Goal: Task Accomplishment & Management: Manage account settings

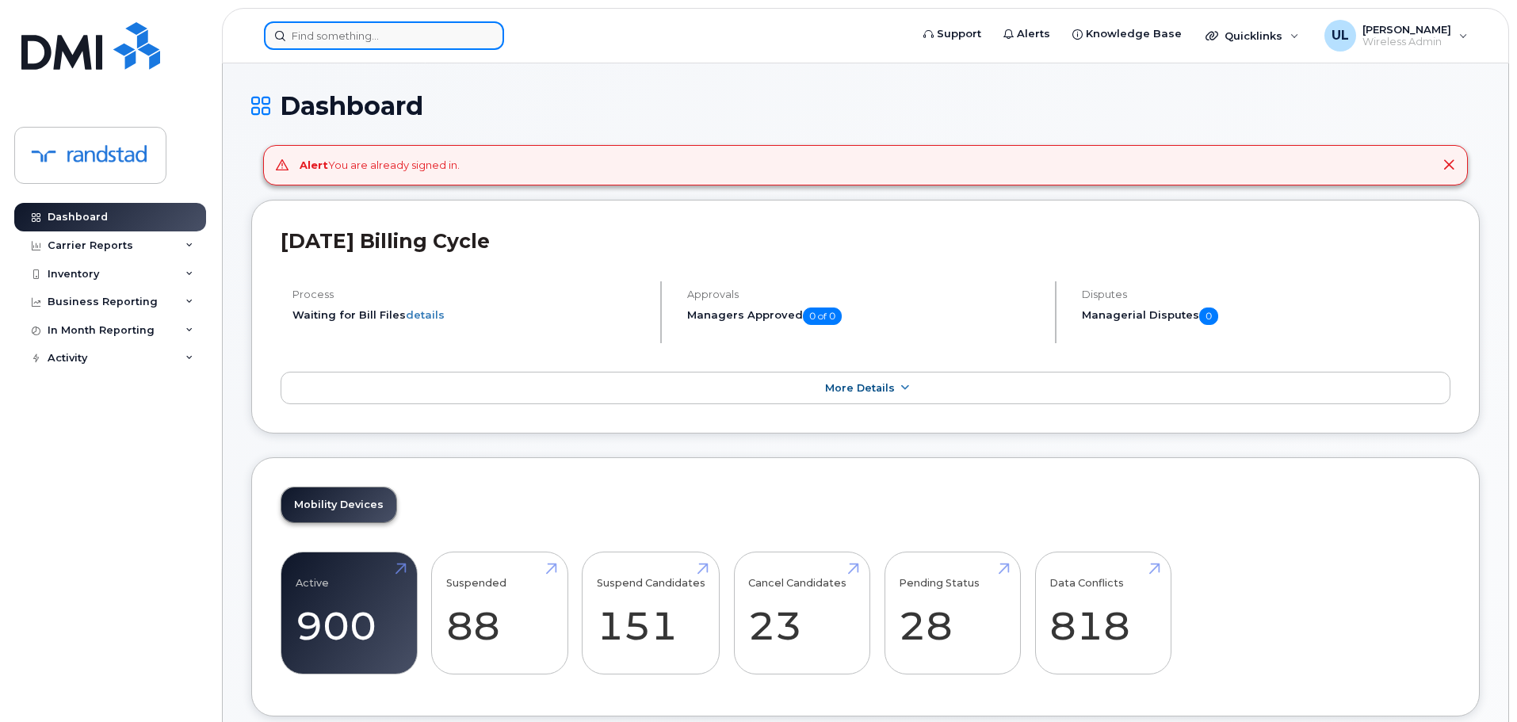
click at [358, 40] on input at bounding box center [384, 35] width 240 height 29
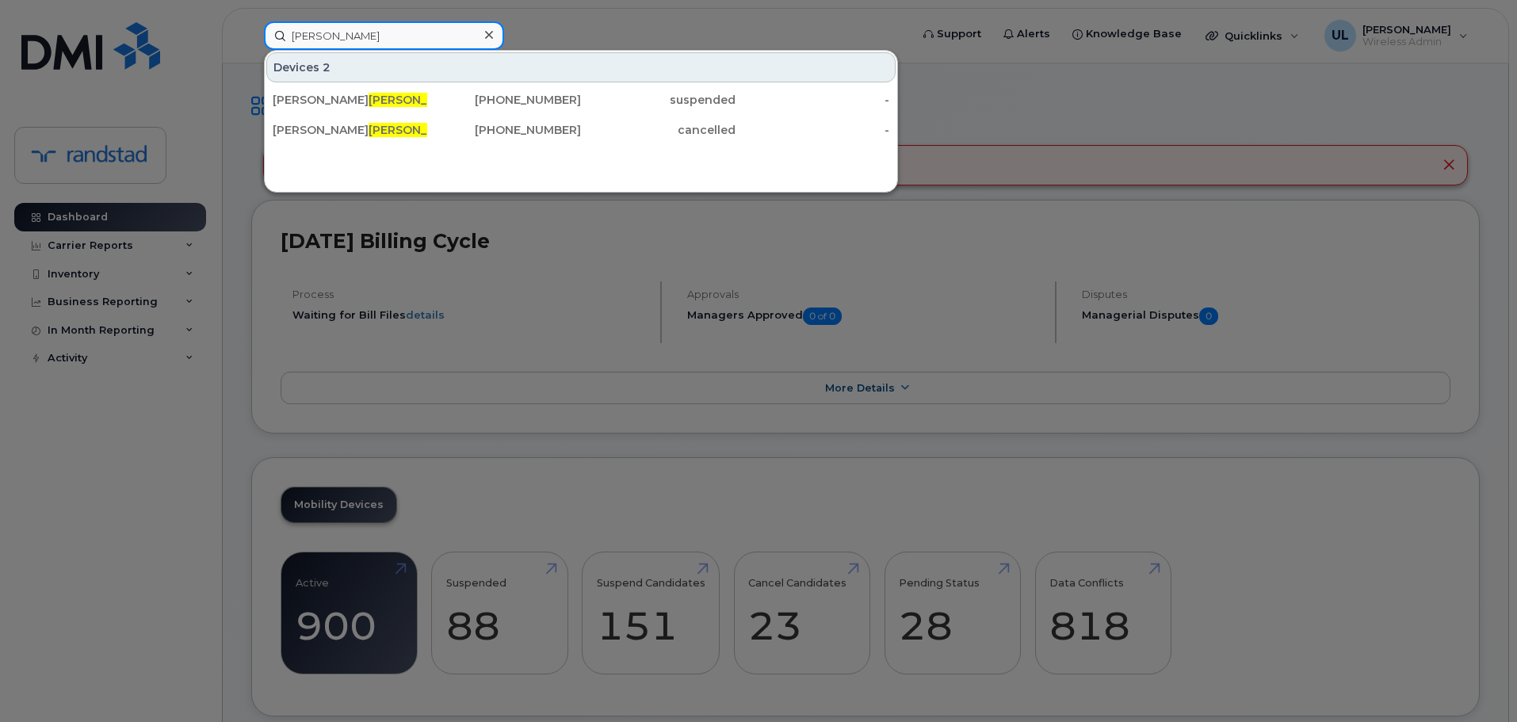
type input "virk"
click at [426, 85] on div "Shery Virk 403-589-7632 suspended - Shery Virk 647-234-7940 cancelled -" at bounding box center [581, 115] width 632 height 62
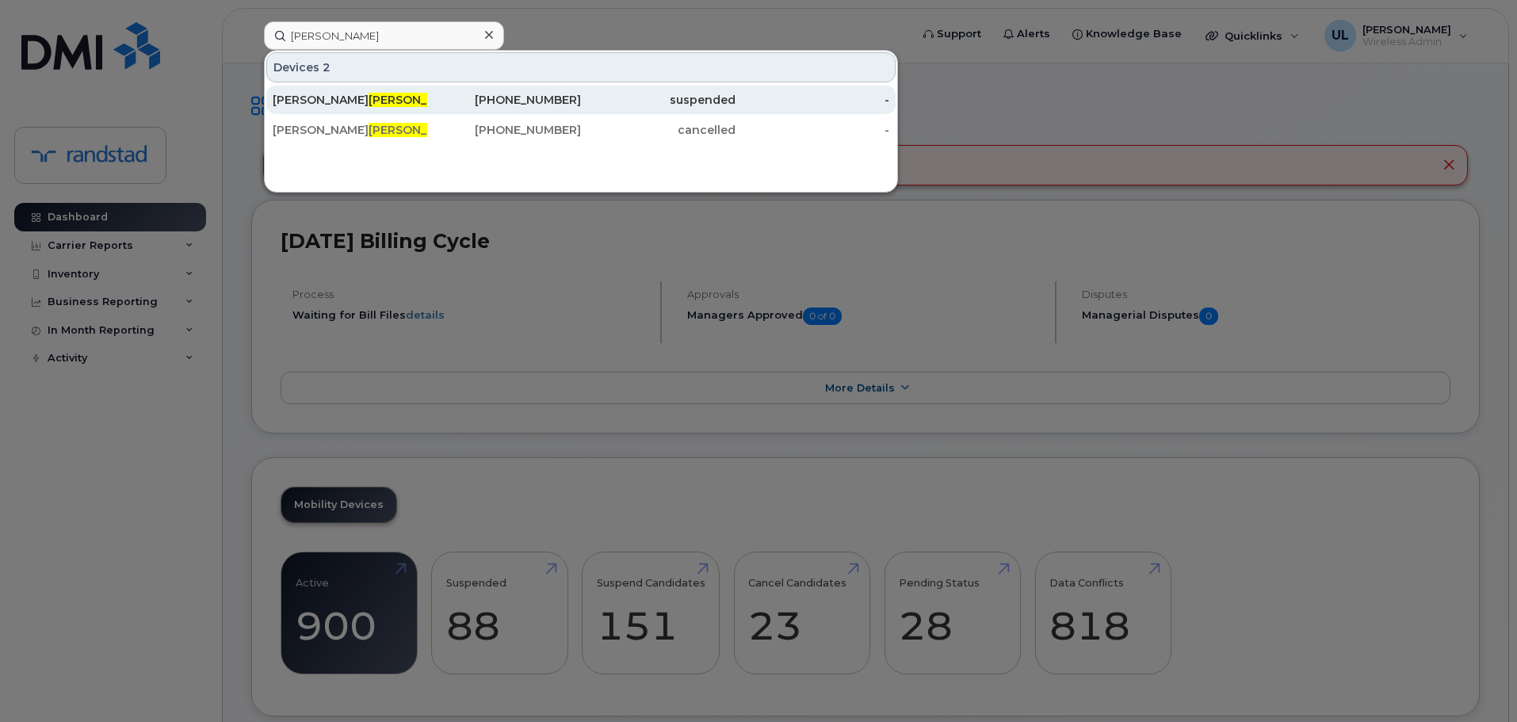
click at [436, 95] on div "403-589-7632" at bounding box center [504, 100] width 155 height 16
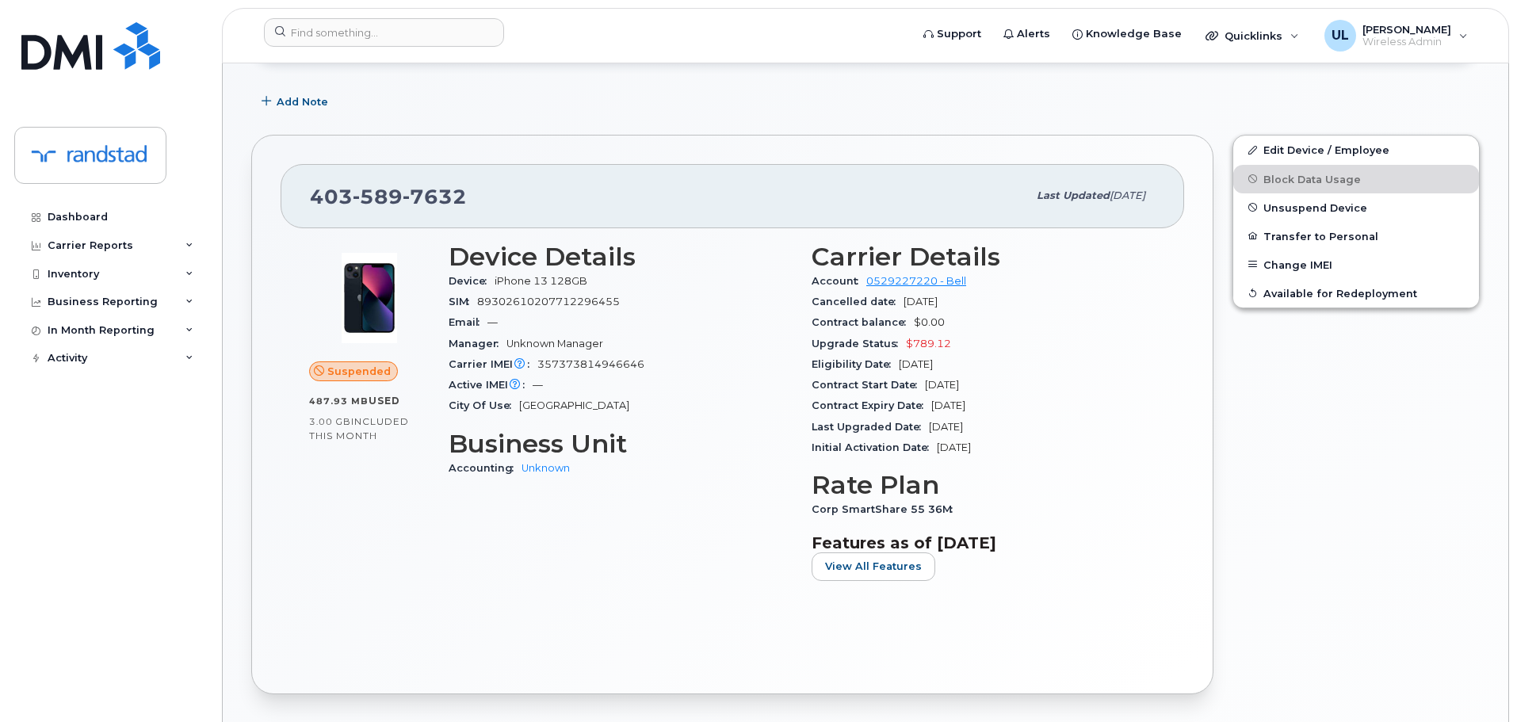
scroll to position [238, 0]
click at [1277, 210] on span "Unsuspend Device" at bounding box center [1315, 206] width 104 height 12
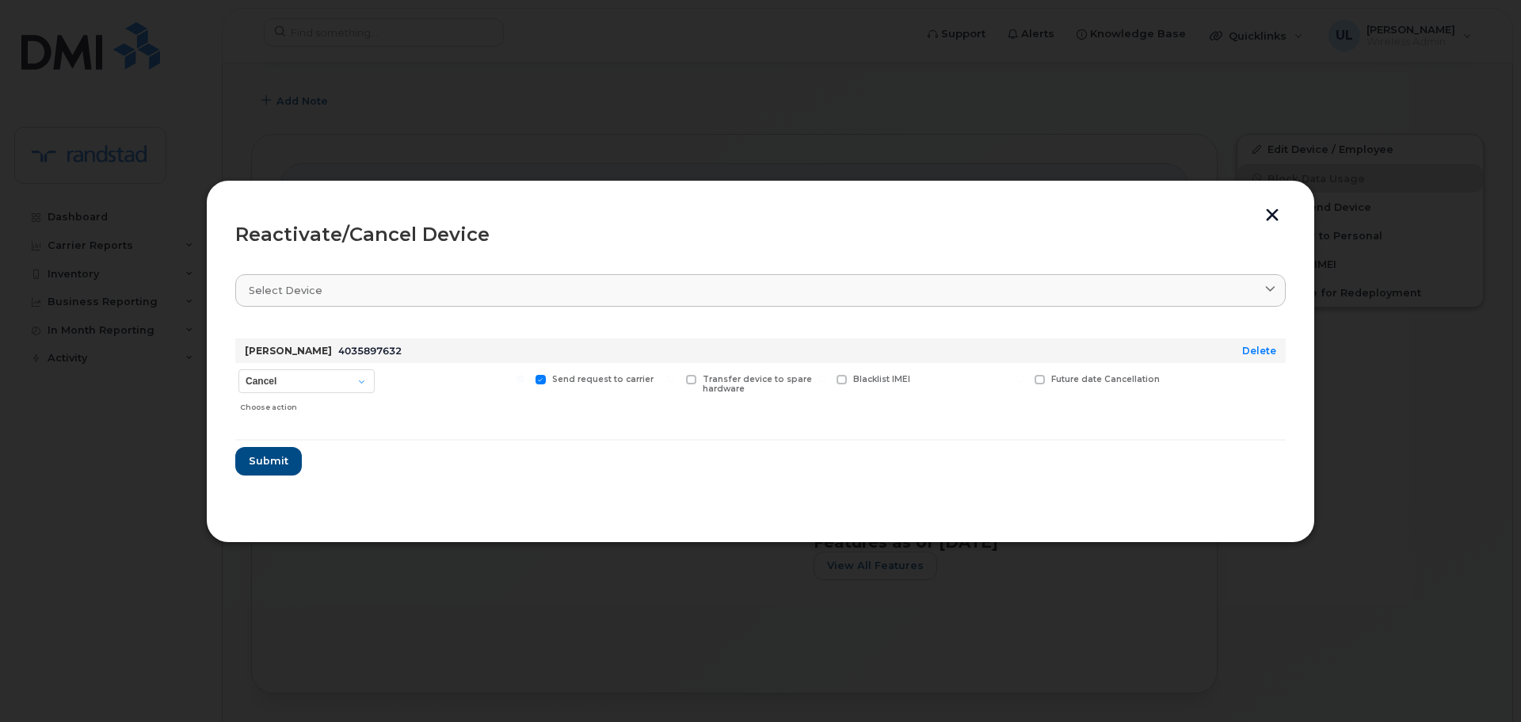
click at [1273, 225] on div "Reactivate/Cancel Device" at bounding box center [760, 234] width 1051 height 19
click at [1269, 208] on button "button" at bounding box center [1273, 216] width 24 height 17
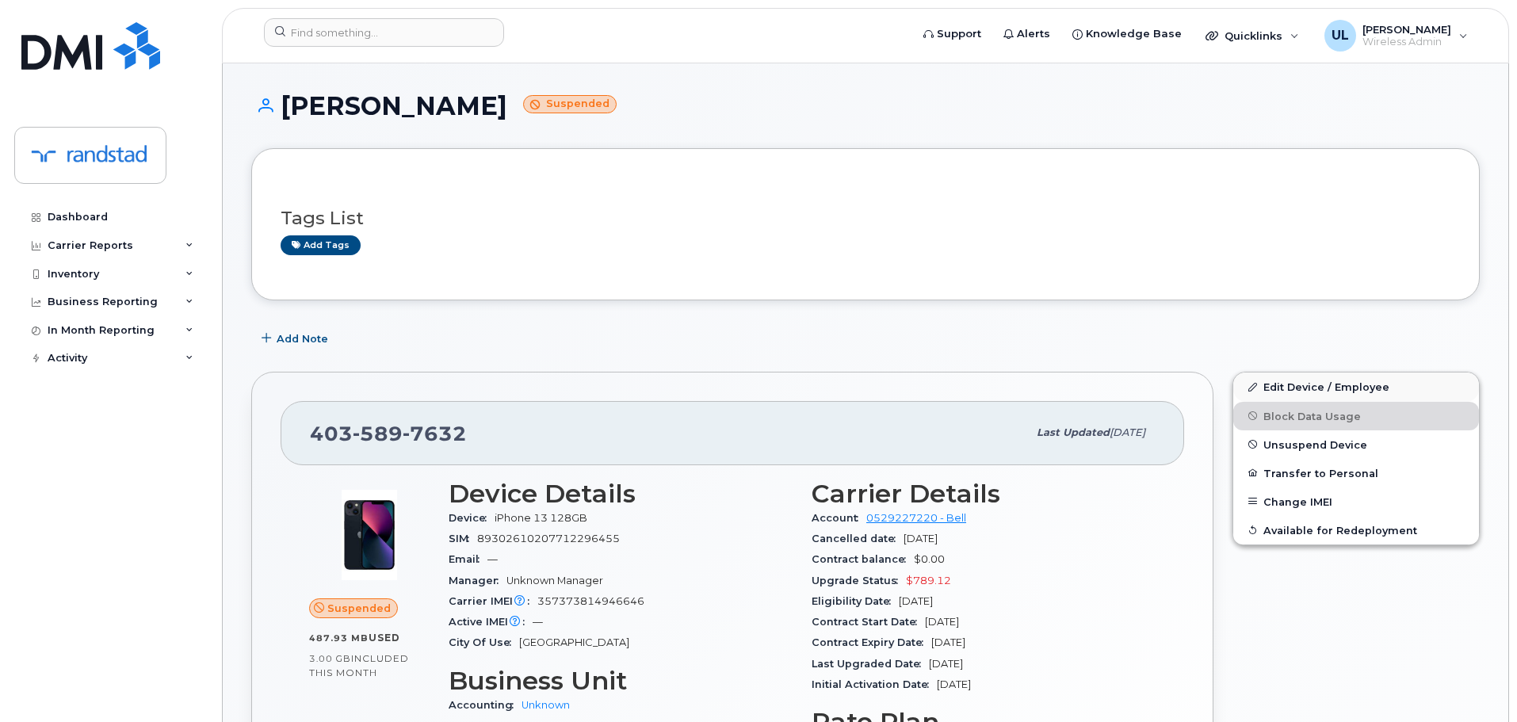
scroll to position [158, 0]
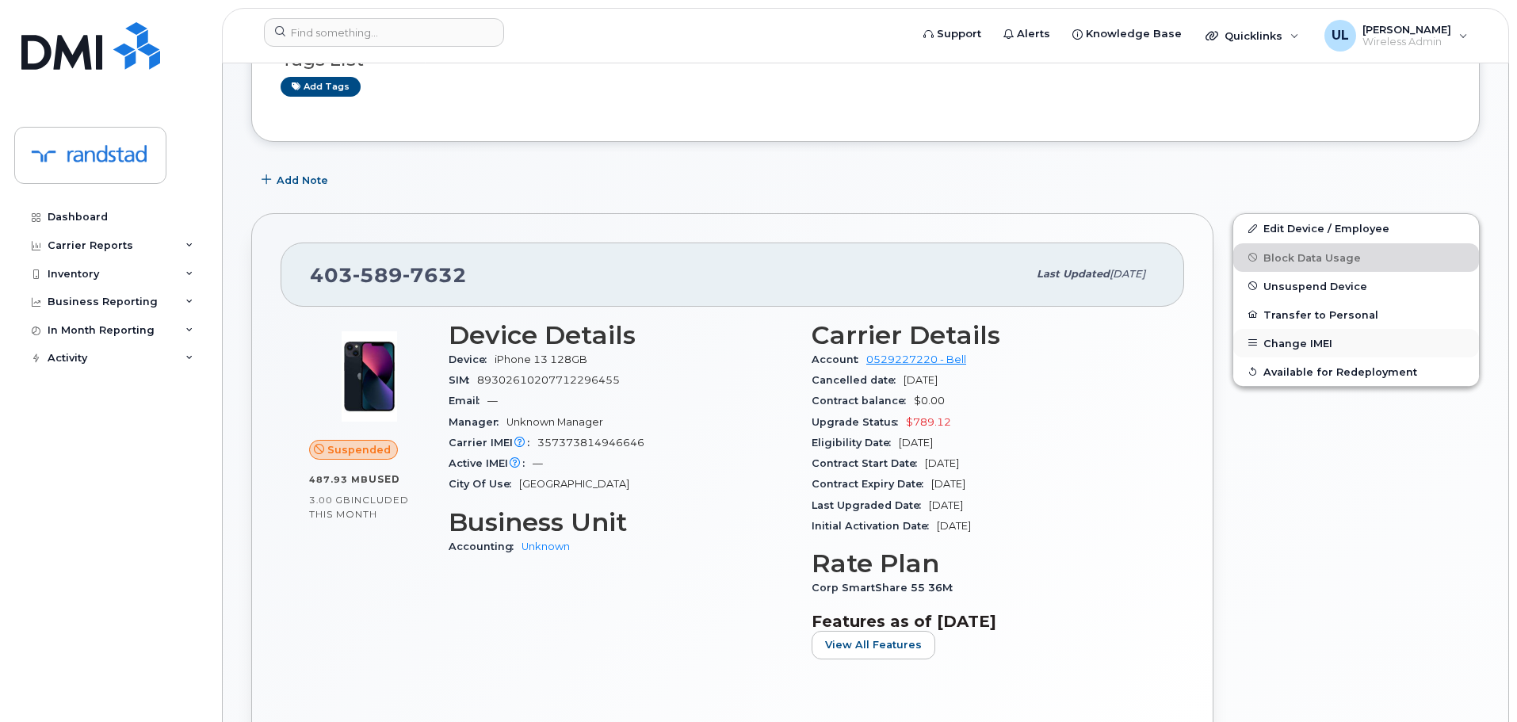
click at [1306, 343] on button "Change IMEI" at bounding box center [1356, 343] width 246 height 29
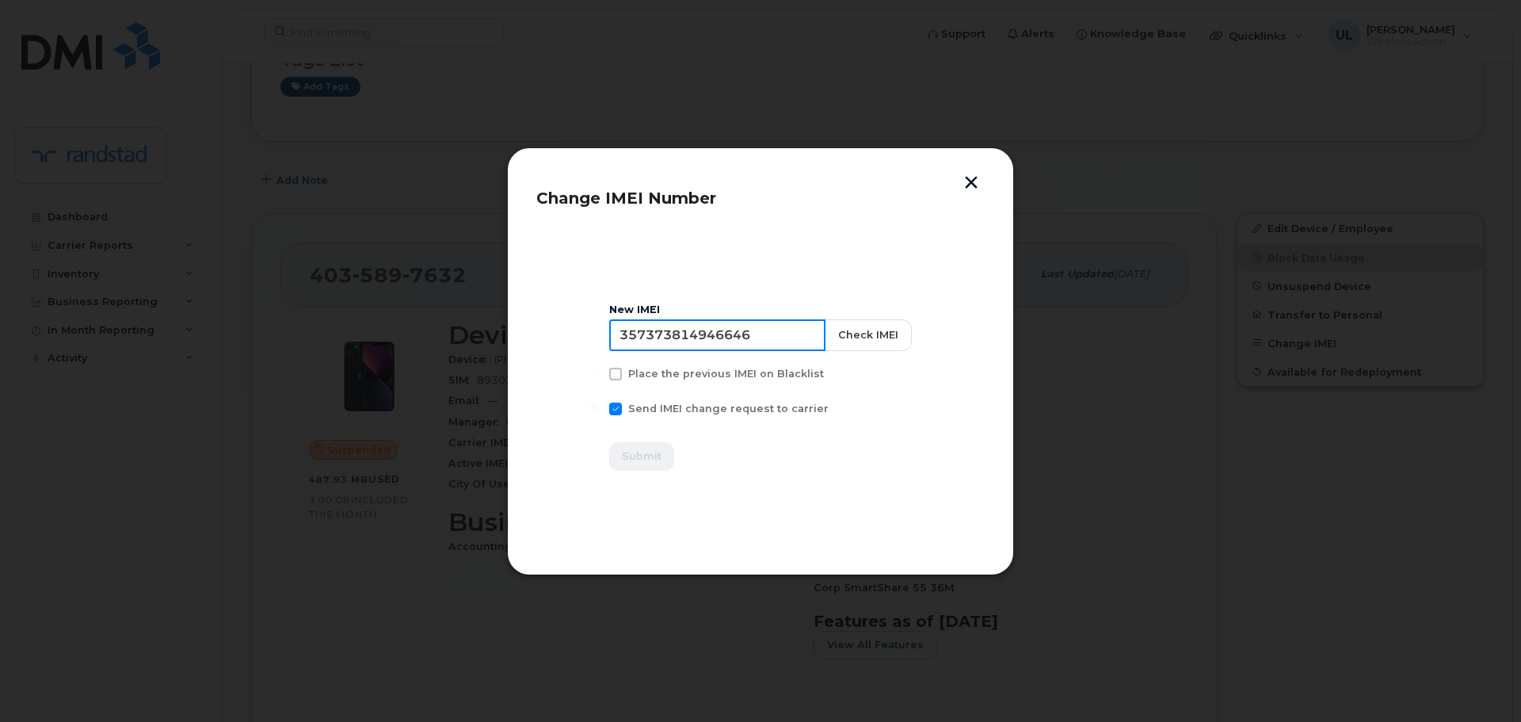
click at [714, 332] on input "357373814946646" at bounding box center [717, 335] width 216 height 32
paste input "3625280754893"
type input "353625280754893"
click at [872, 327] on button "Check IMEI" at bounding box center [867, 335] width 87 height 32
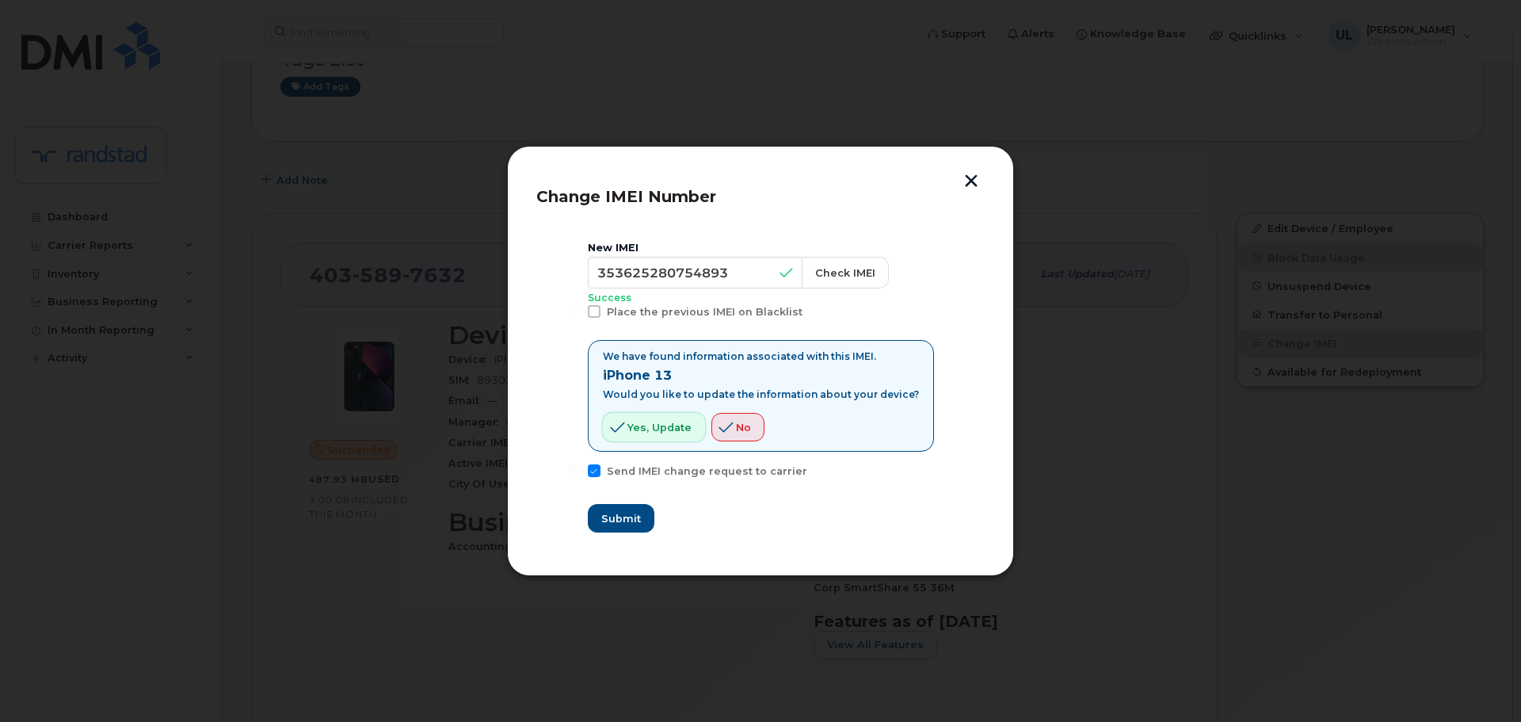
click at [677, 414] on button "Yes, update" at bounding box center [654, 427] width 102 height 29
click at [639, 511] on span "Submit" at bounding box center [621, 518] width 40 height 15
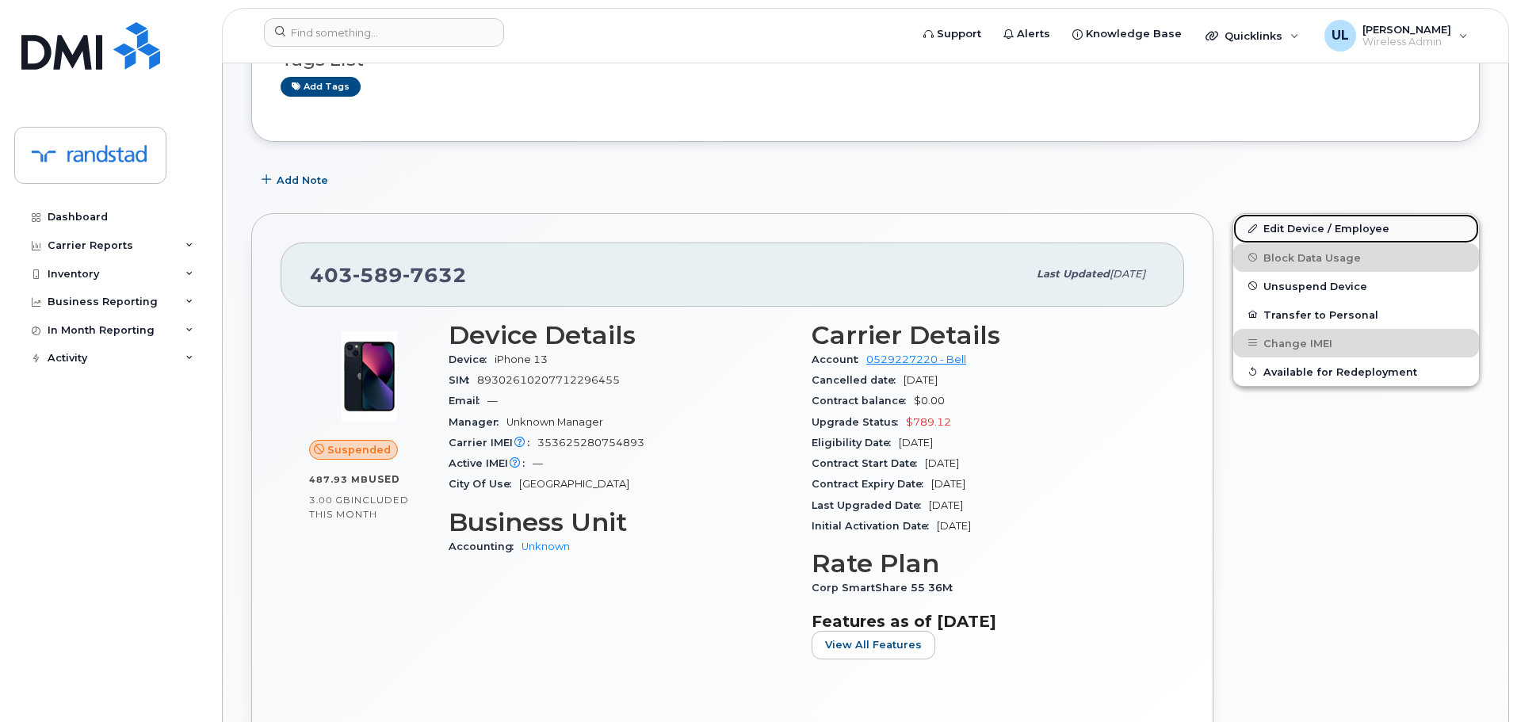
click at [1301, 218] on link "Edit Device / Employee" at bounding box center [1356, 228] width 246 height 29
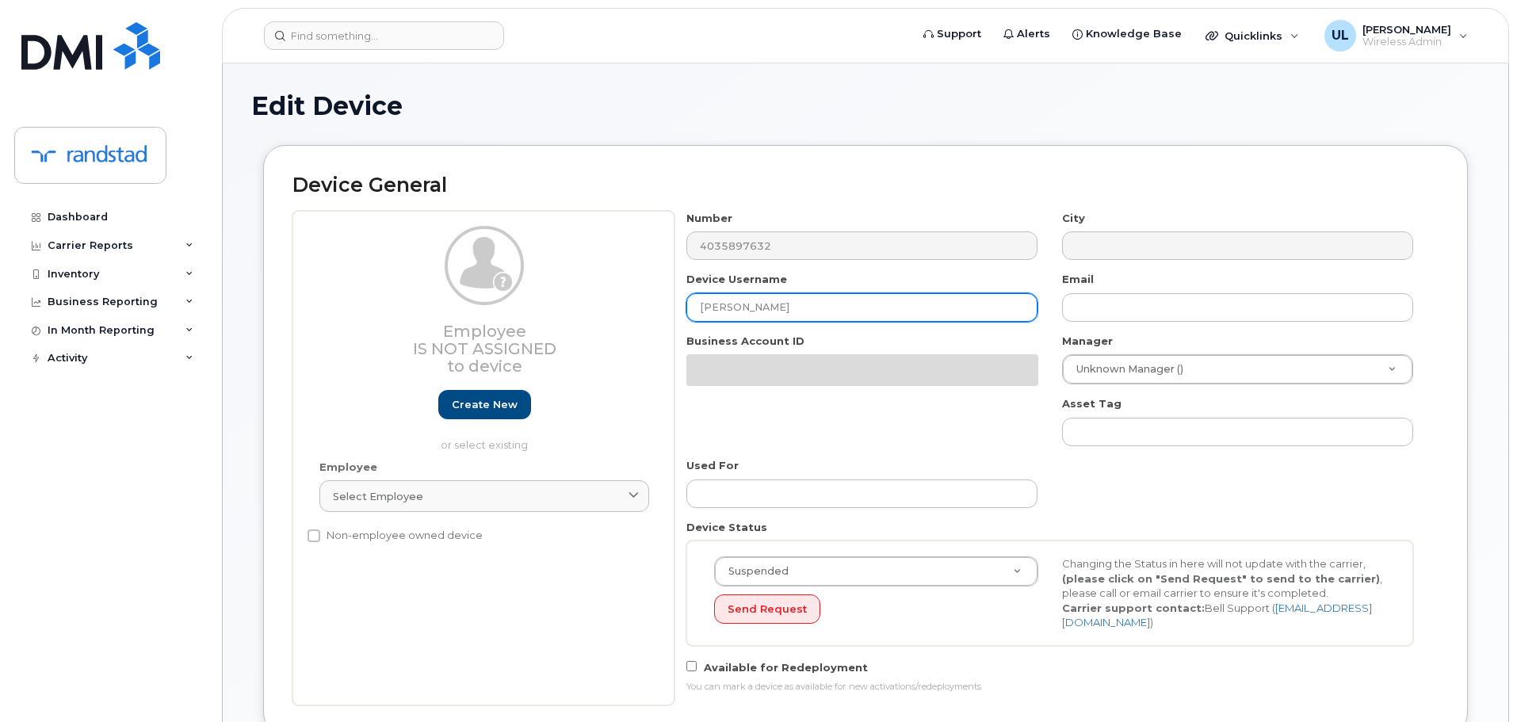
click at [865, 307] on input "[PERSON_NAME]" at bounding box center [861, 307] width 351 height 29
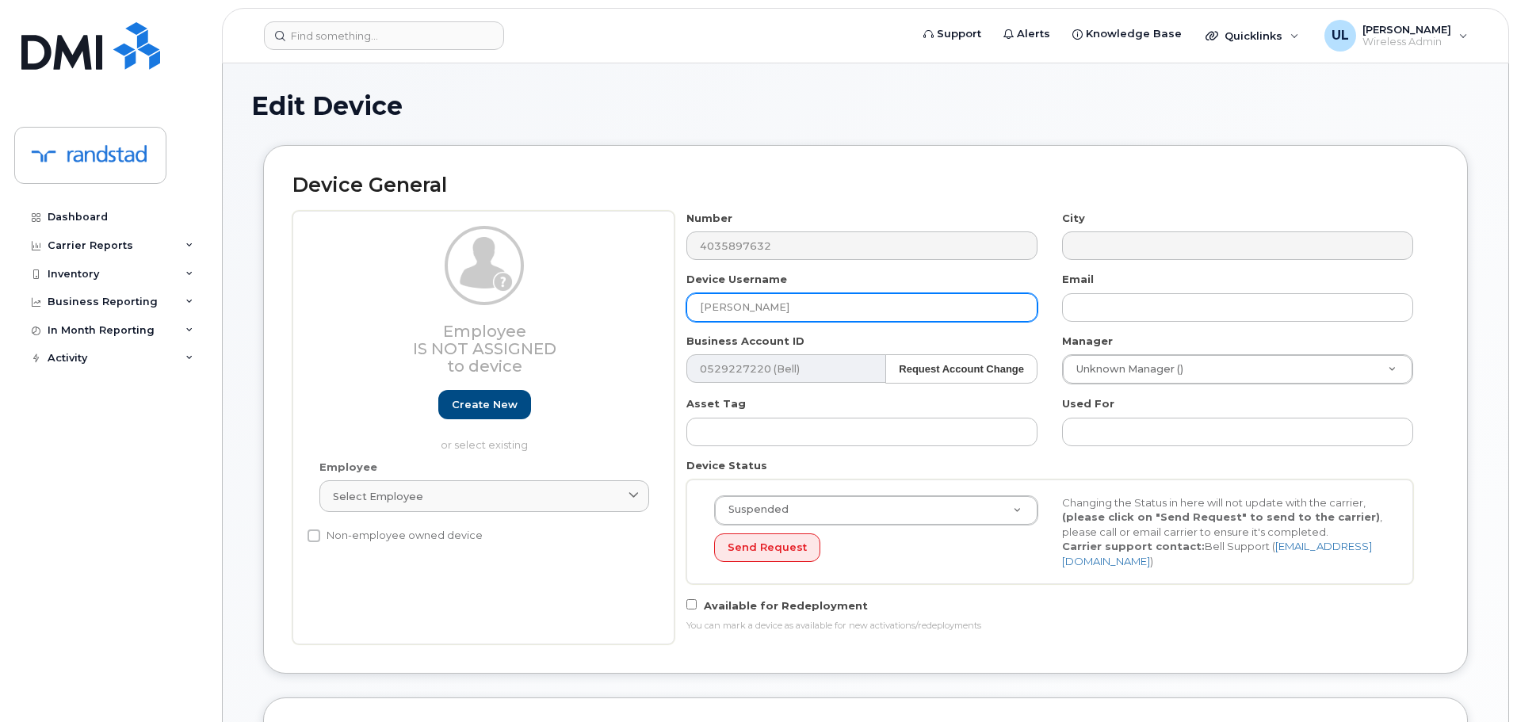
click at [895, 311] on input "[PERSON_NAME]" at bounding box center [861, 307] width 351 height 29
paste input "[PERSON_NAME]"
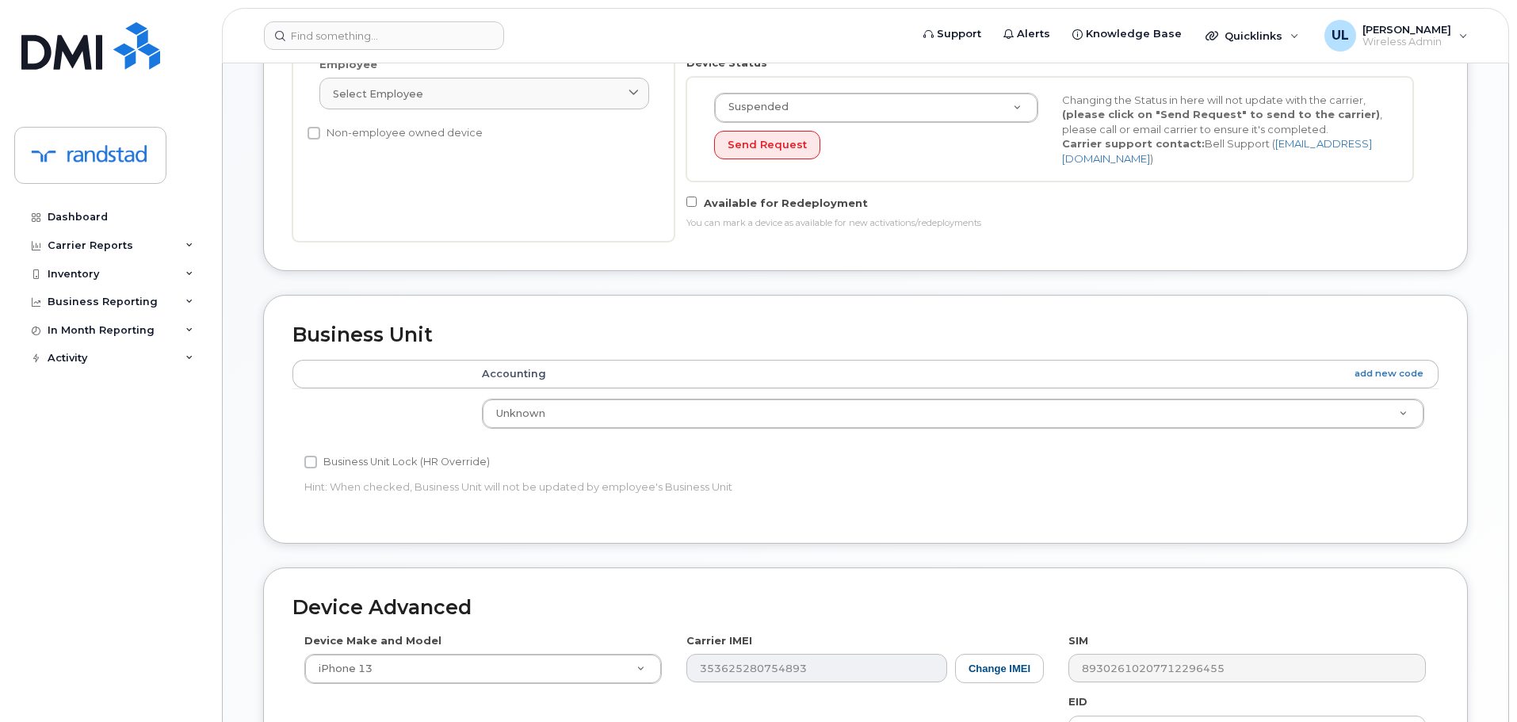
scroll to position [713, 0]
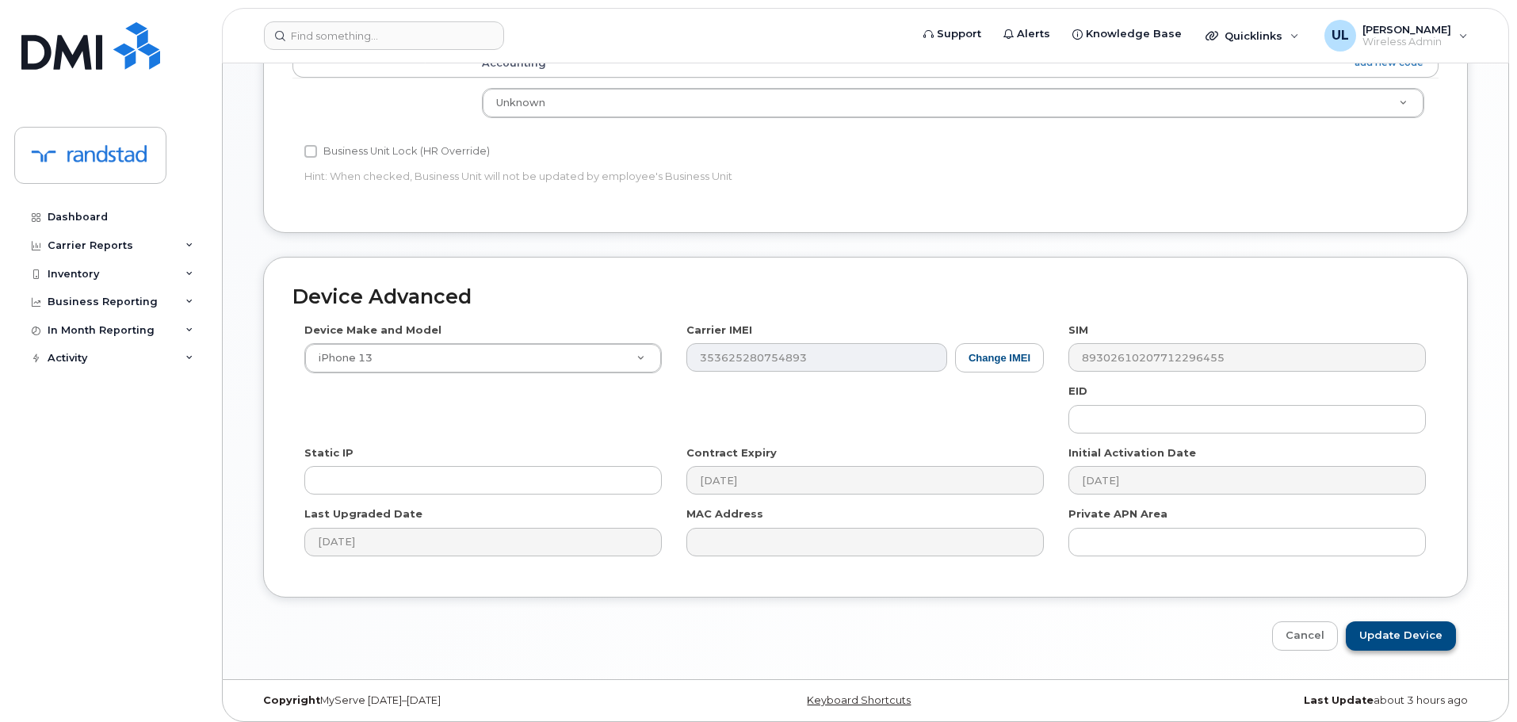
type input "[PERSON_NAME]"
click at [1407, 641] on input "Update Device" at bounding box center [1401, 635] width 110 height 29
type input "Saving..."
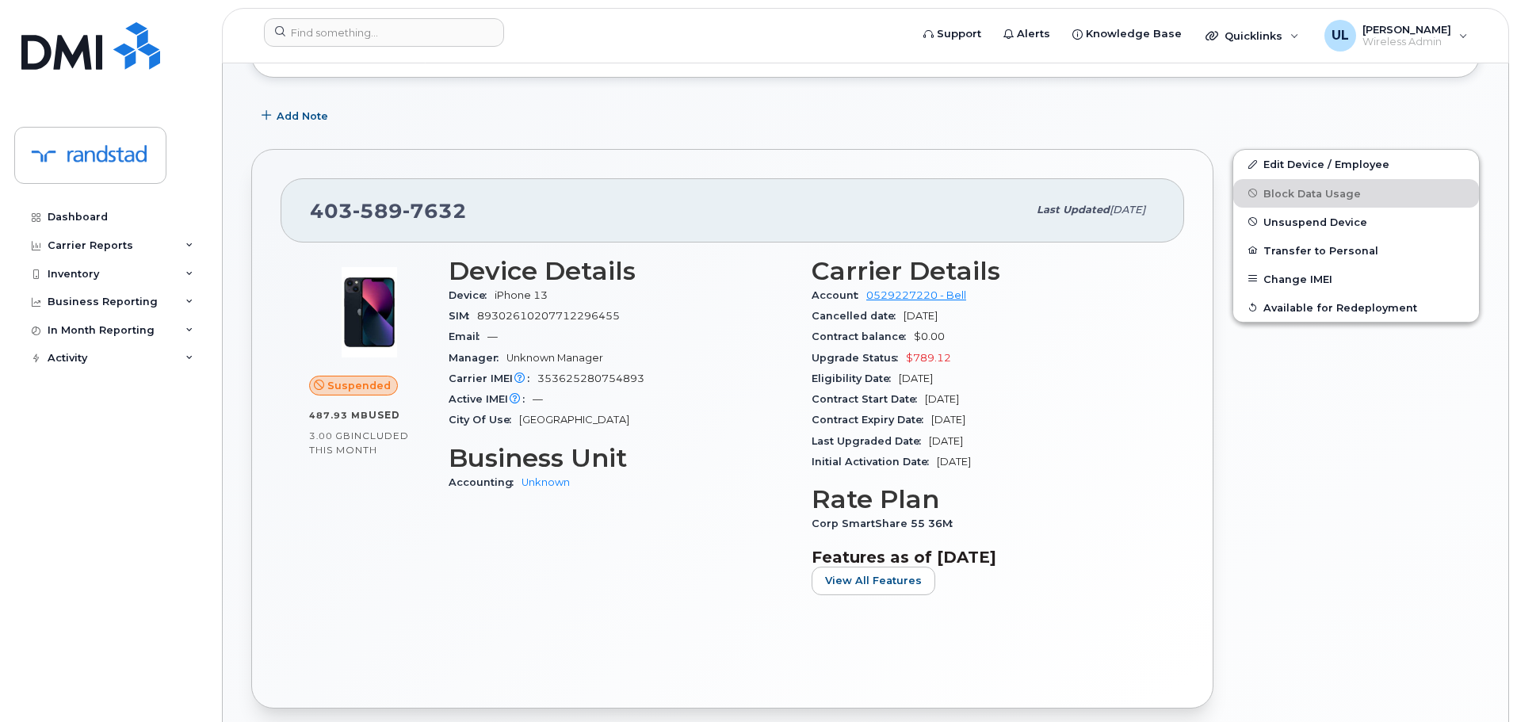
scroll to position [223, 0]
click at [1315, 219] on span "Unsuspend Device" at bounding box center [1315, 221] width 104 height 12
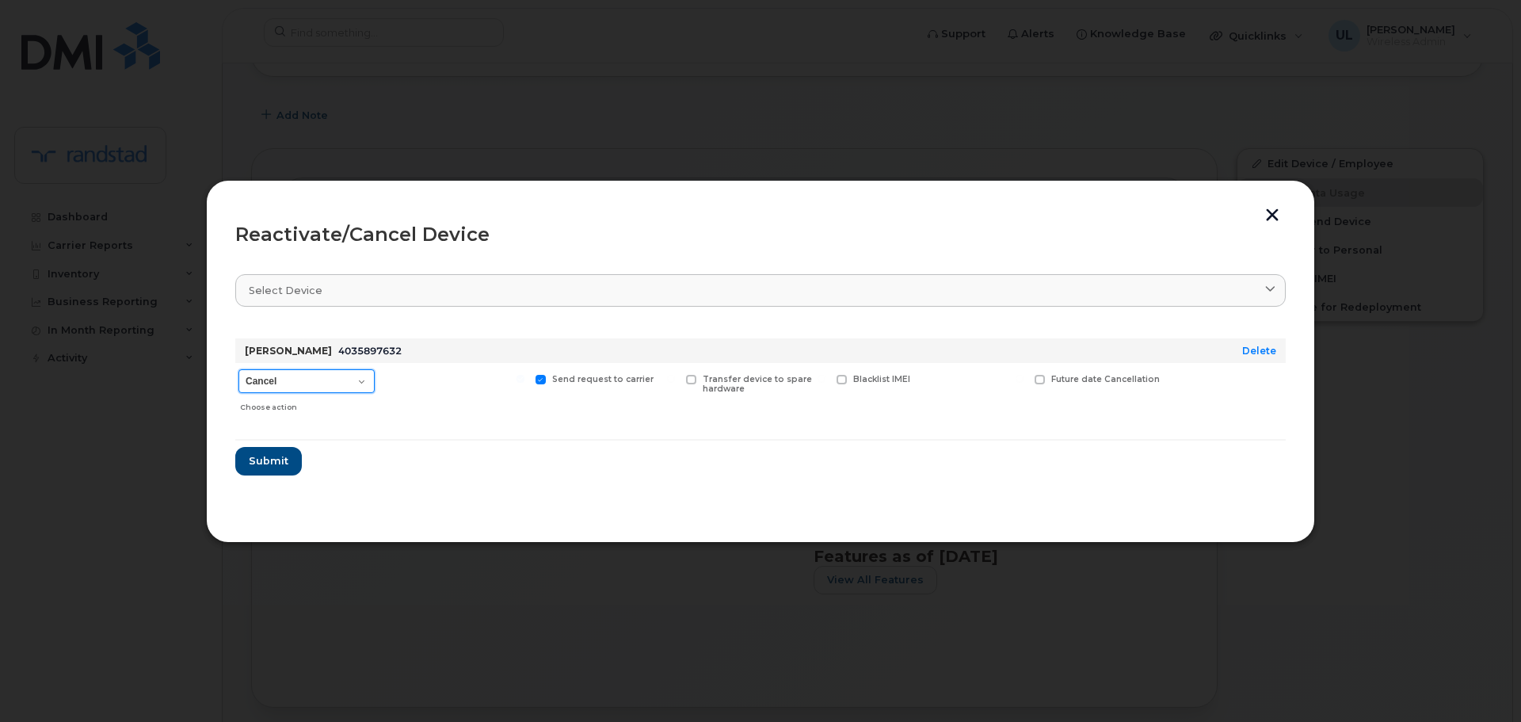
click at [321, 389] on select "Cancel Suspend - Extend Suspension Reactivate" at bounding box center [307, 381] width 136 height 24
select select "[object Object]"
click at [239, 369] on select "Cancel Suspend - Extend Suspension Reactivate" at bounding box center [307, 381] width 136 height 24
click at [283, 456] on span "Submit" at bounding box center [268, 460] width 40 height 15
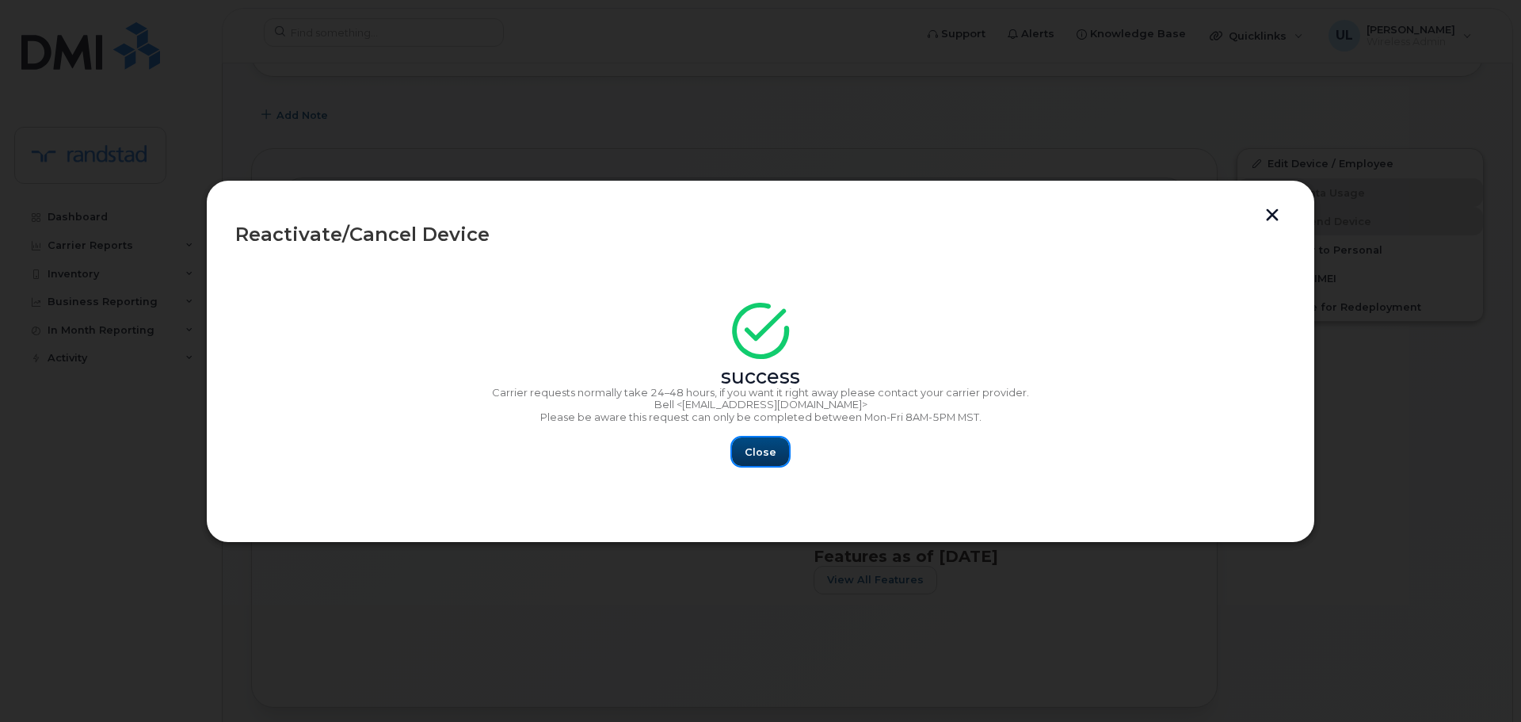
click at [761, 441] on button "Close" at bounding box center [760, 451] width 57 height 29
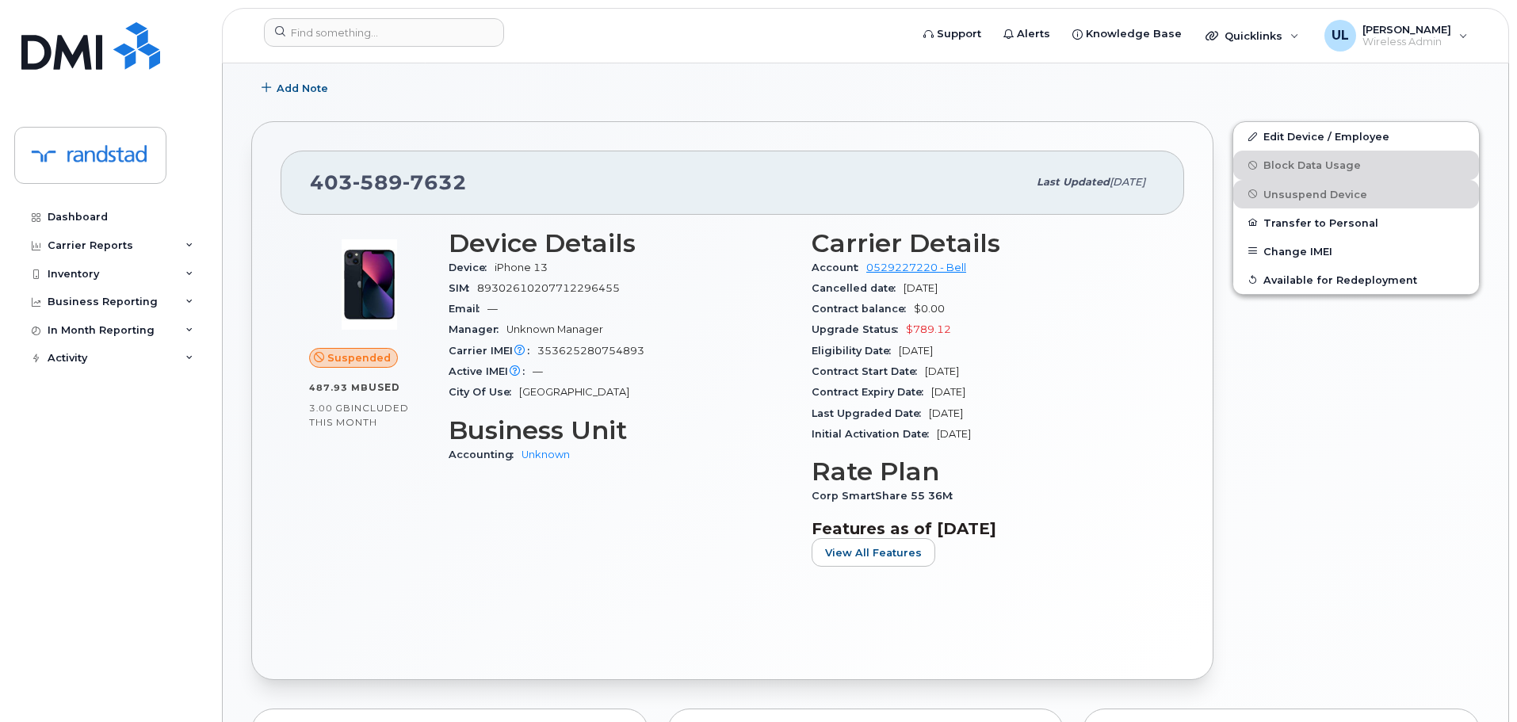
scroll to position [317, 0]
